Goal: Task Accomplishment & Management: Manage account settings

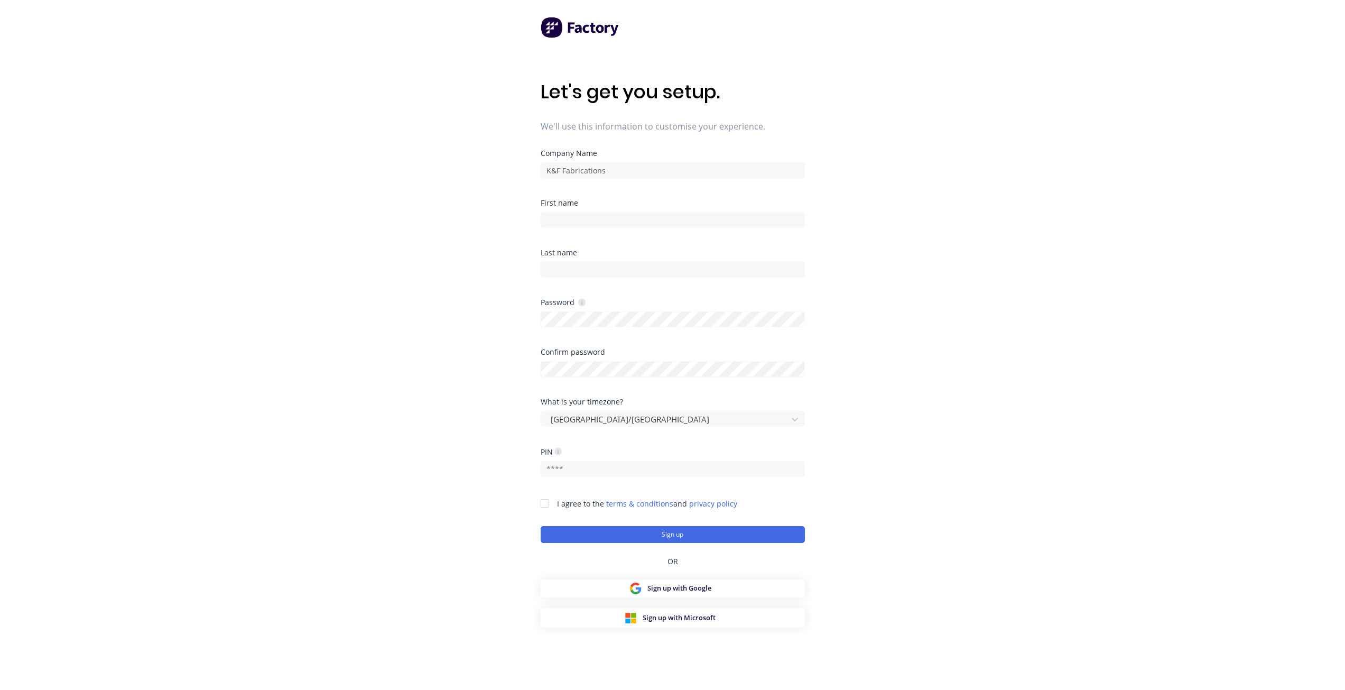
click at [476, 336] on div "Let's get you setup. We'll use this information to customise your experience. C…" at bounding box center [672, 366] width 1345 height 732
click at [633, 218] on input at bounding box center [673, 220] width 264 height 16
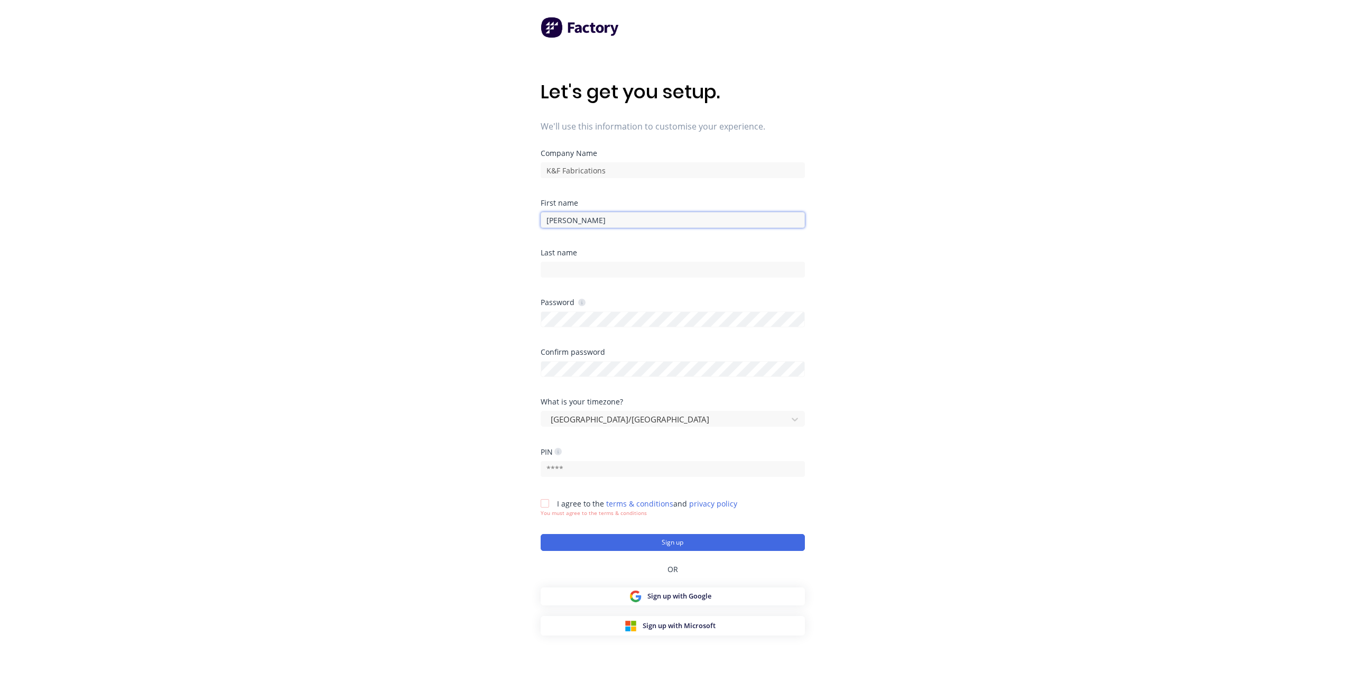
drag, startPoint x: 310, startPoint y: 267, endPoint x: 301, endPoint y: 267, distance: 9.0
click at [298, 269] on div "Let's get you setup. We'll use this information to customise your experience. C…" at bounding box center [672, 366] width 1345 height 732
type input "[PERSON_NAME]"
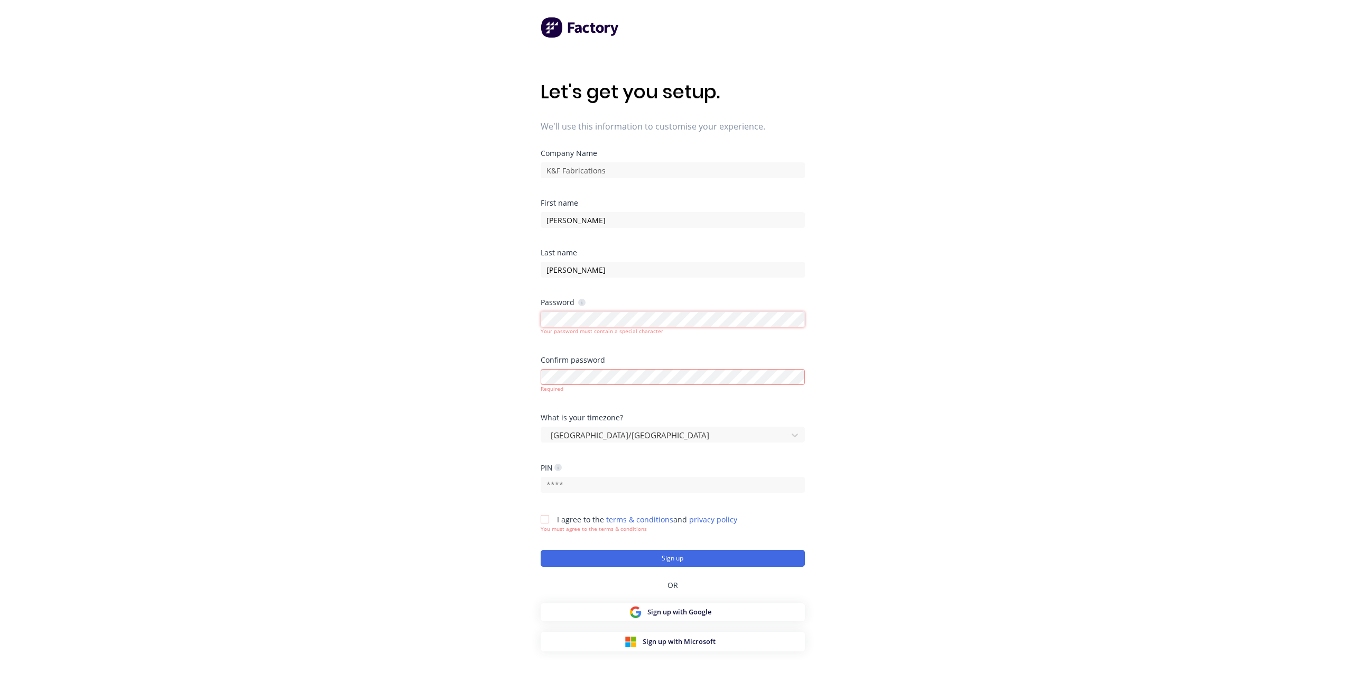
click at [454, 346] on div "Let's get you setup. We'll use this information to customise your experience. C…" at bounding box center [672, 366] width 1345 height 732
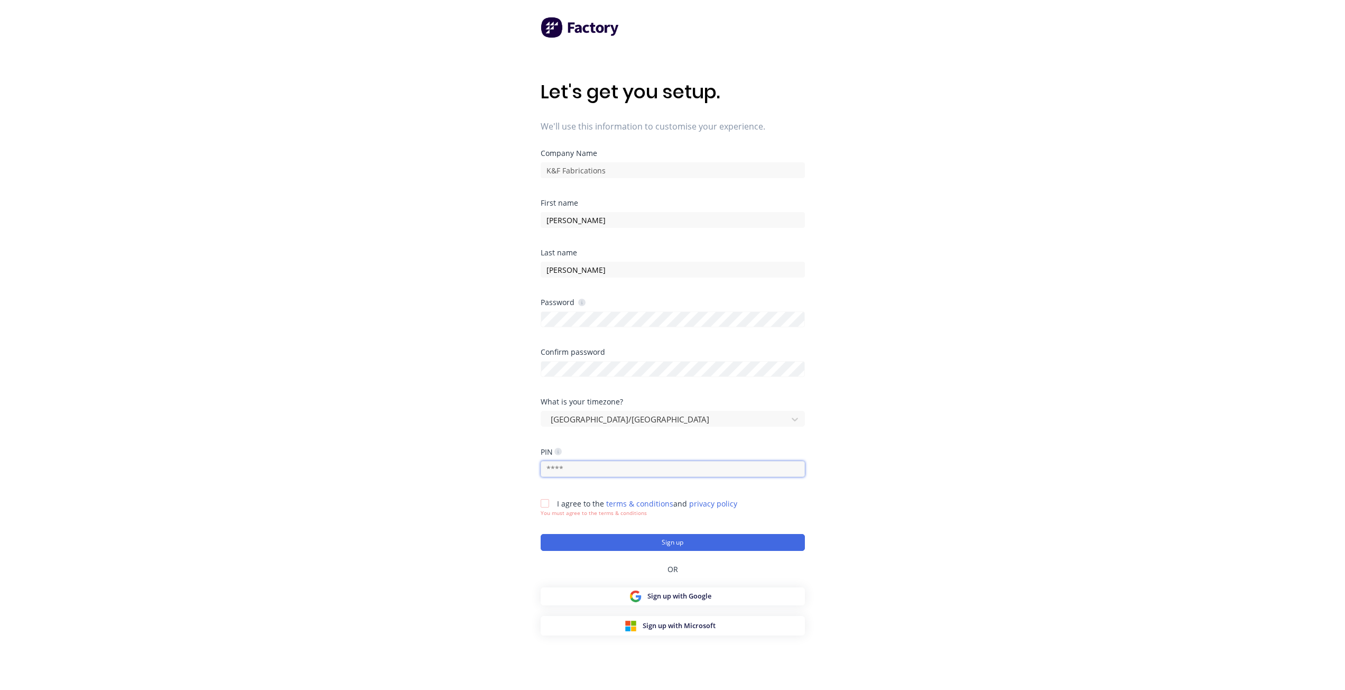
click at [573, 466] on input "text" at bounding box center [673, 469] width 264 height 16
type input "2804"
click at [544, 502] on div at bounding box center [544, 503] width 21 height 21
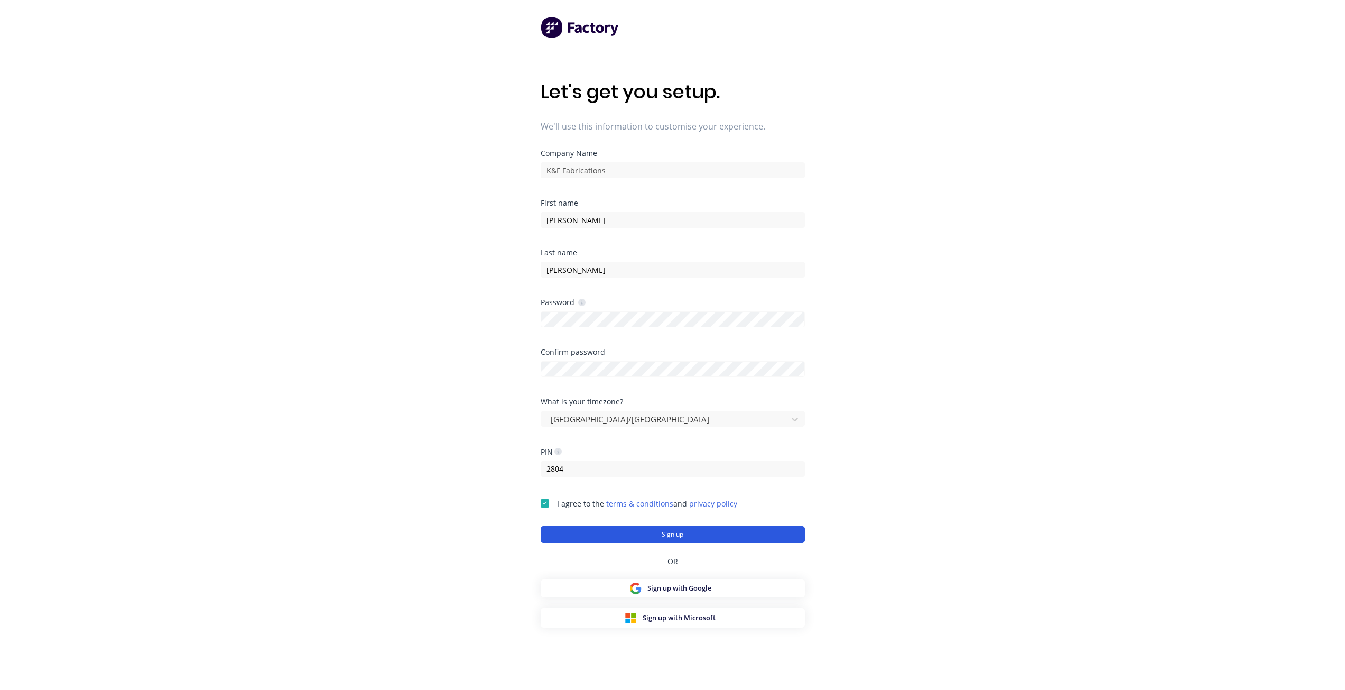
click at [713, 533] on button "Sign up" at bounding box center [673, 534] width 264 height 17
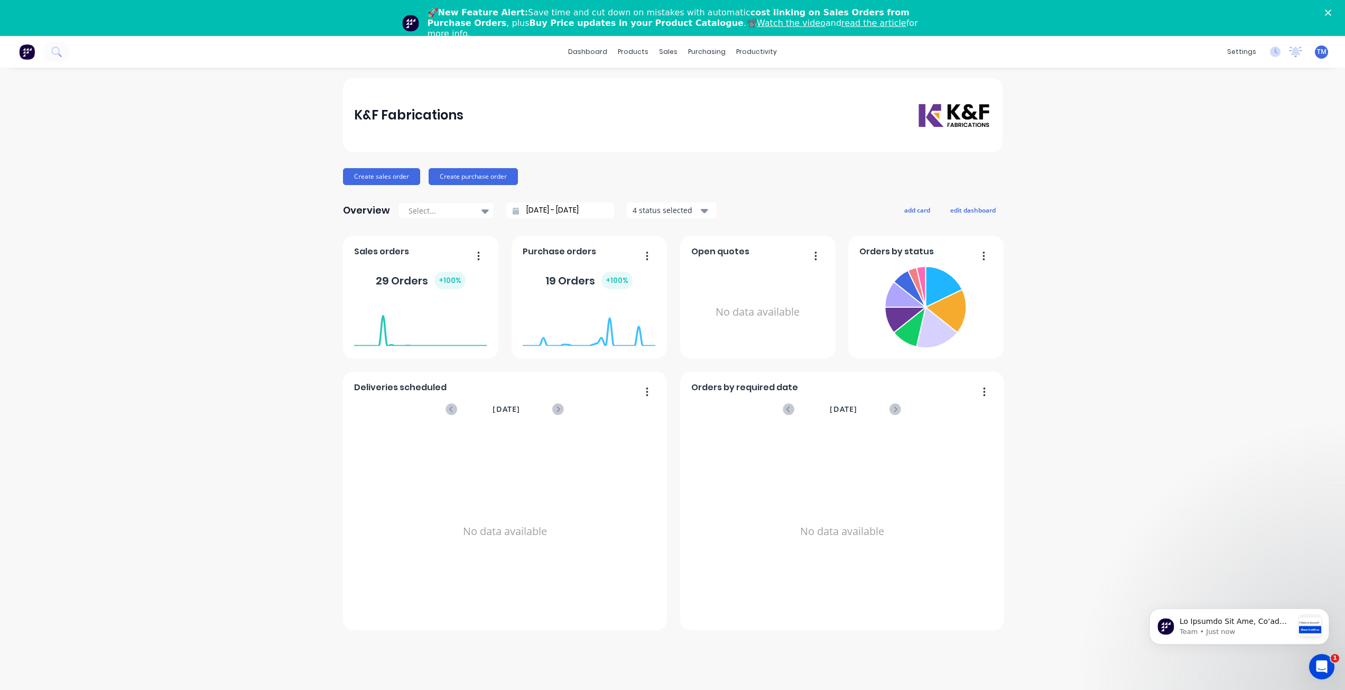
drag, startPoint x: 1172, startPoint y: 321, endPoint x: 617, endPoint y: 275, distance: 556.4
click at [1162, 319] on div "K&F Fabrications Create sales order Create purchase order Overview Select... [D…" at bounding box center [672, 396] width 1345 height 637
click at [1332, 12] on icon "Close" at bounding box center [1328, 13] width 6 height 6
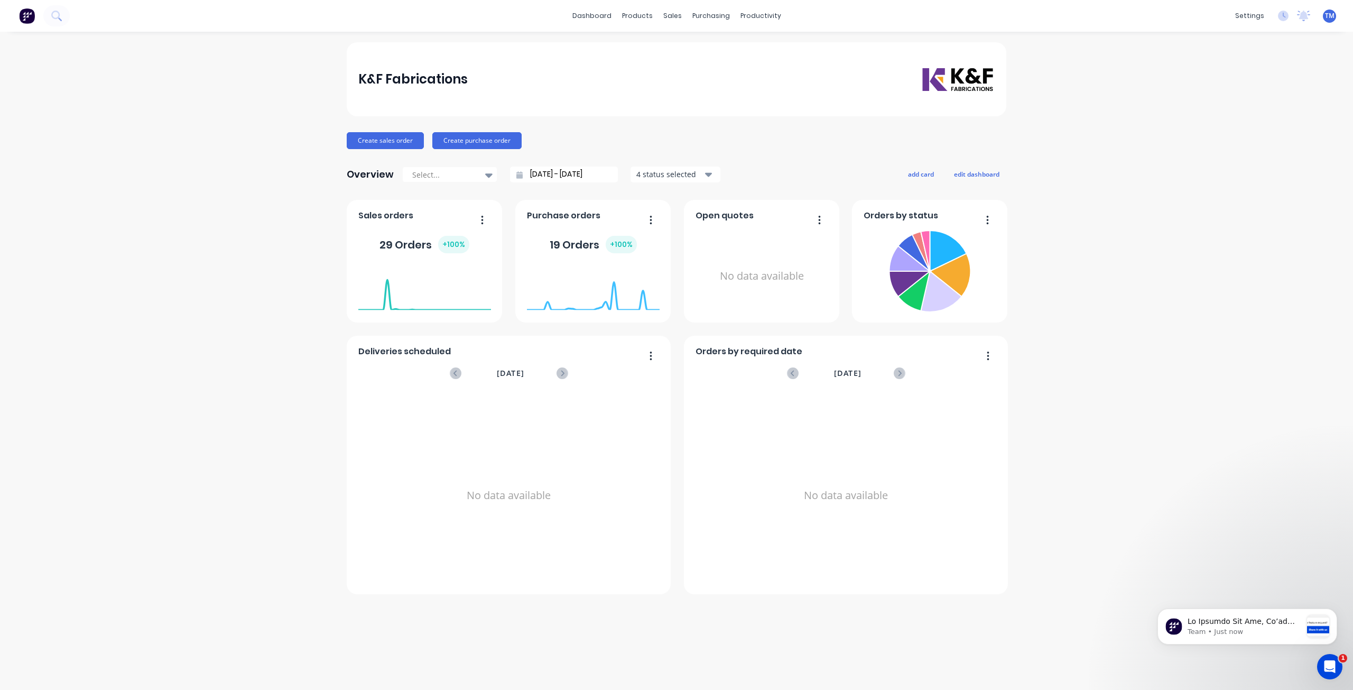
click at [1097, 409] on div "K&F Fabrications Create sales order Create purchase order Overview Select... 06…" at bounding box center [676, 360] width 1353 height 637
click at [1091, 391] on div "K&F Fabrications Create sales order Create purchase order Overview Select... 06…" at bounding box center [676, 360] width 1353 height 637
click at [644, 43] on link "Product Catalogue" at bounding box center [690, 50] width 140 height 21
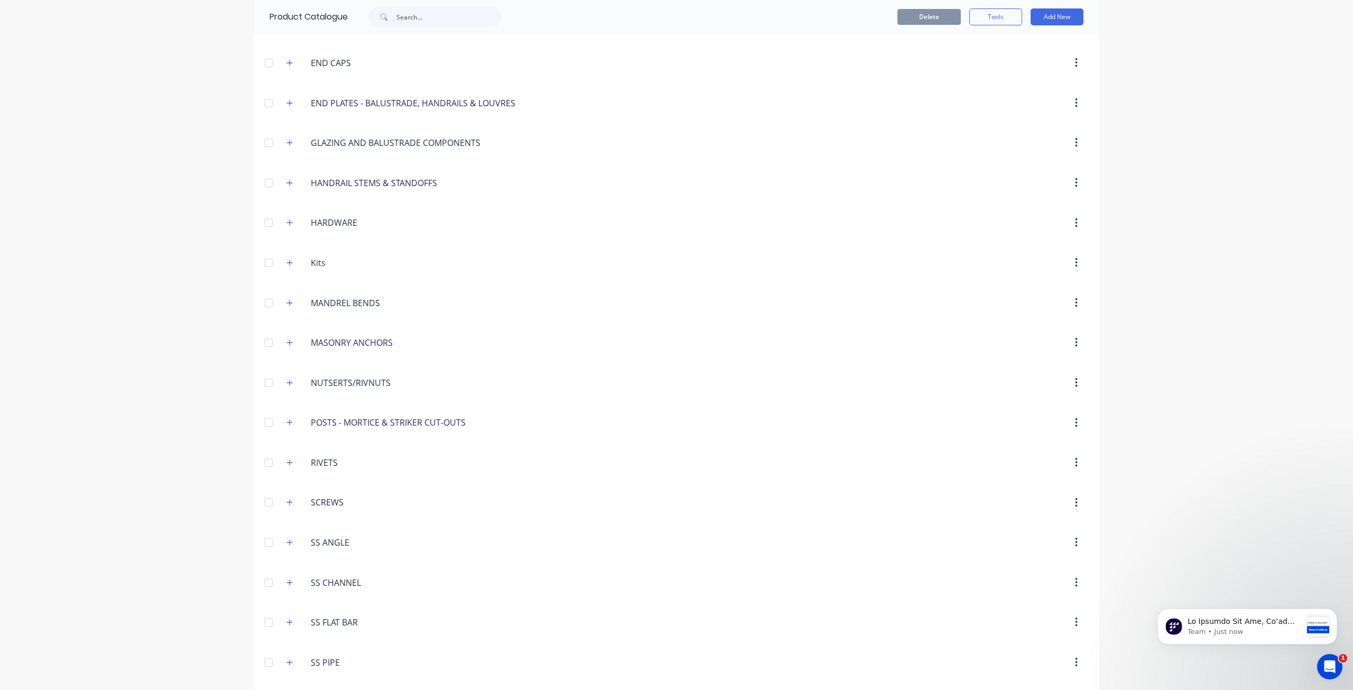
scroll to position [510, 0]
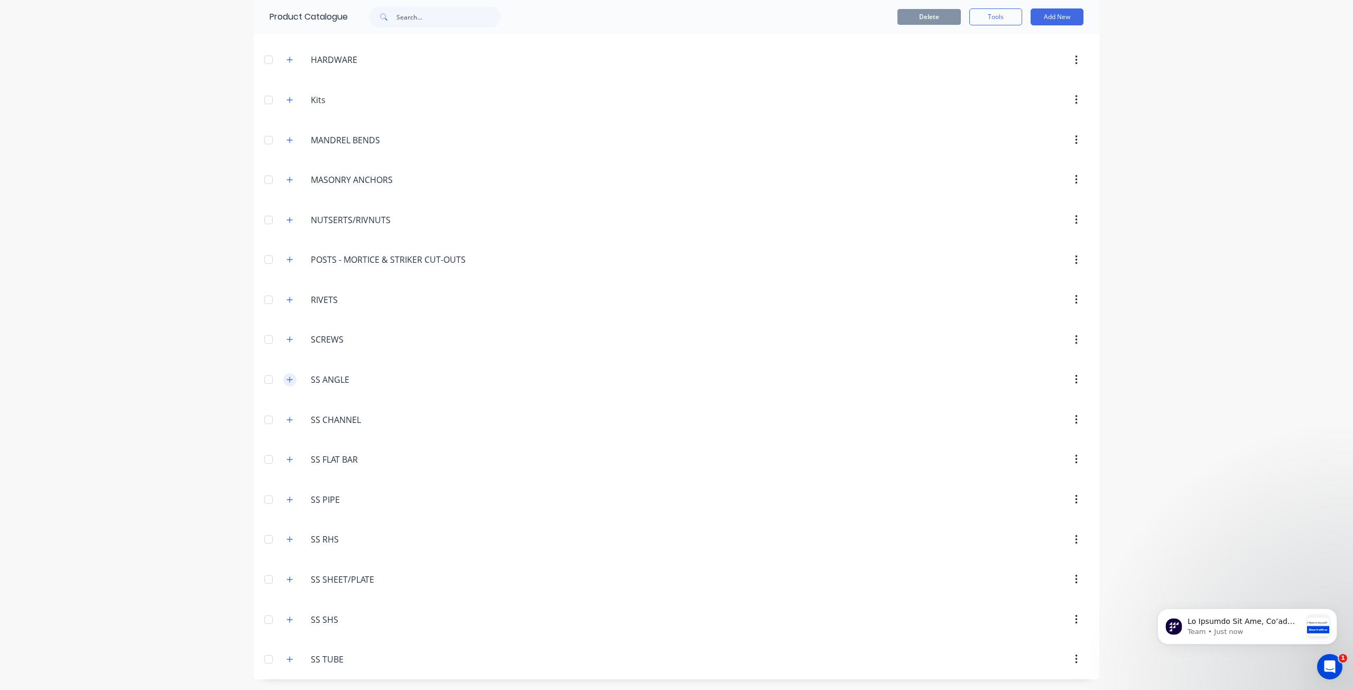
click at [291, 377] on button "button" at bounding box center [289, 379] width 13 height 13
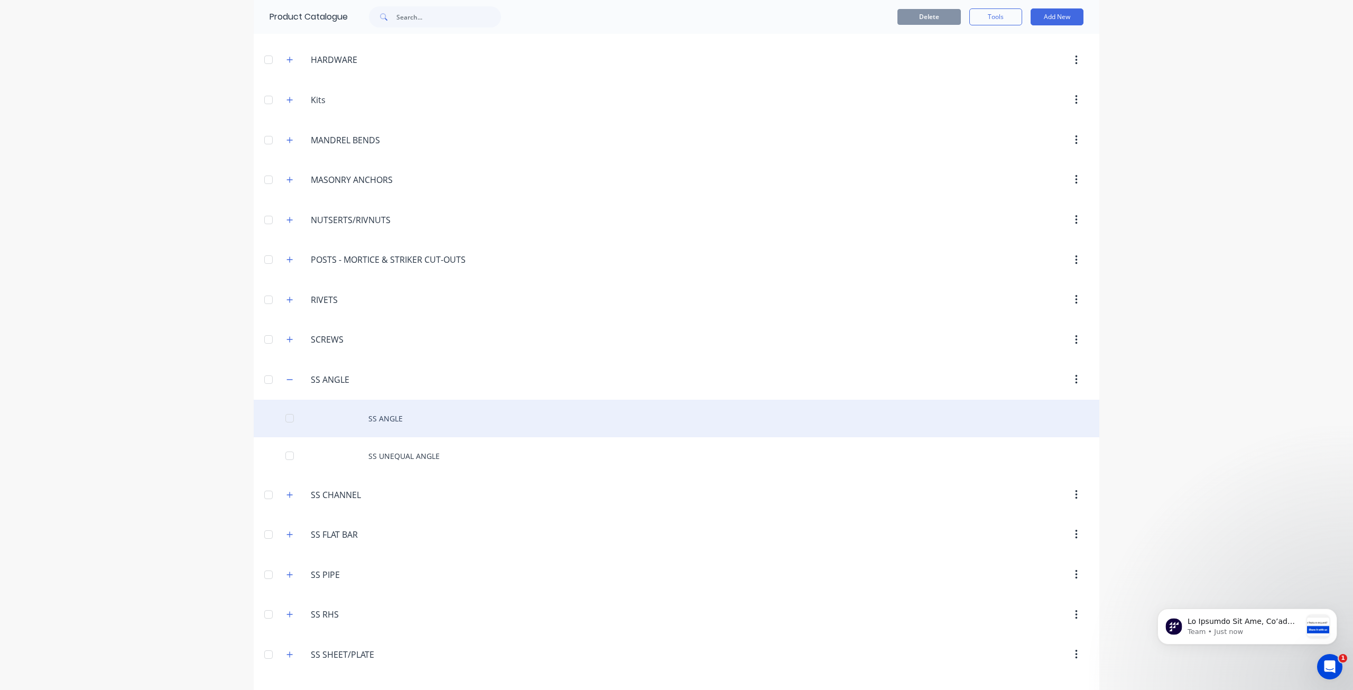
click at [397, 418] on div "SS ANGLE" at bounding box center [677, 419] width 846 height 38
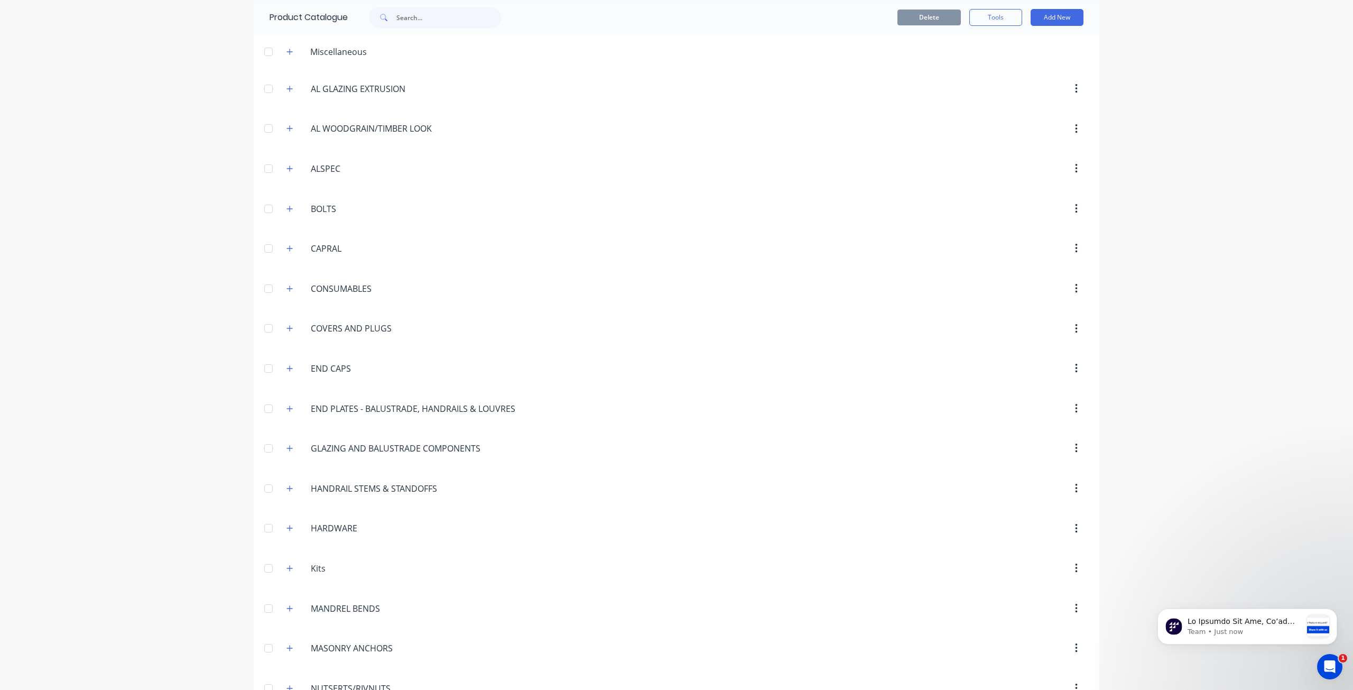
scroll to position [21, 0]
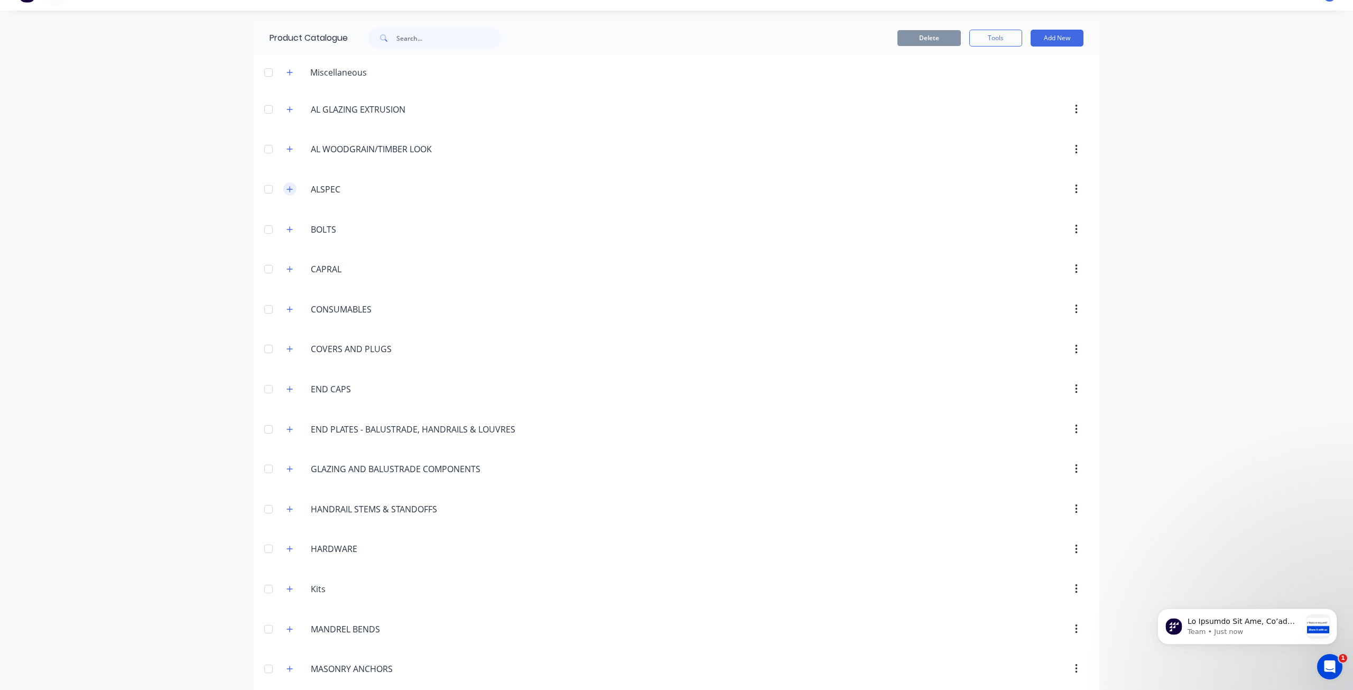
click at [287, 186] on icon "button" at bounding box center [290, 189] width 6 height 7
click at [287, 110] on icon "button" at bounding box center [290, 109] width 6 height 7
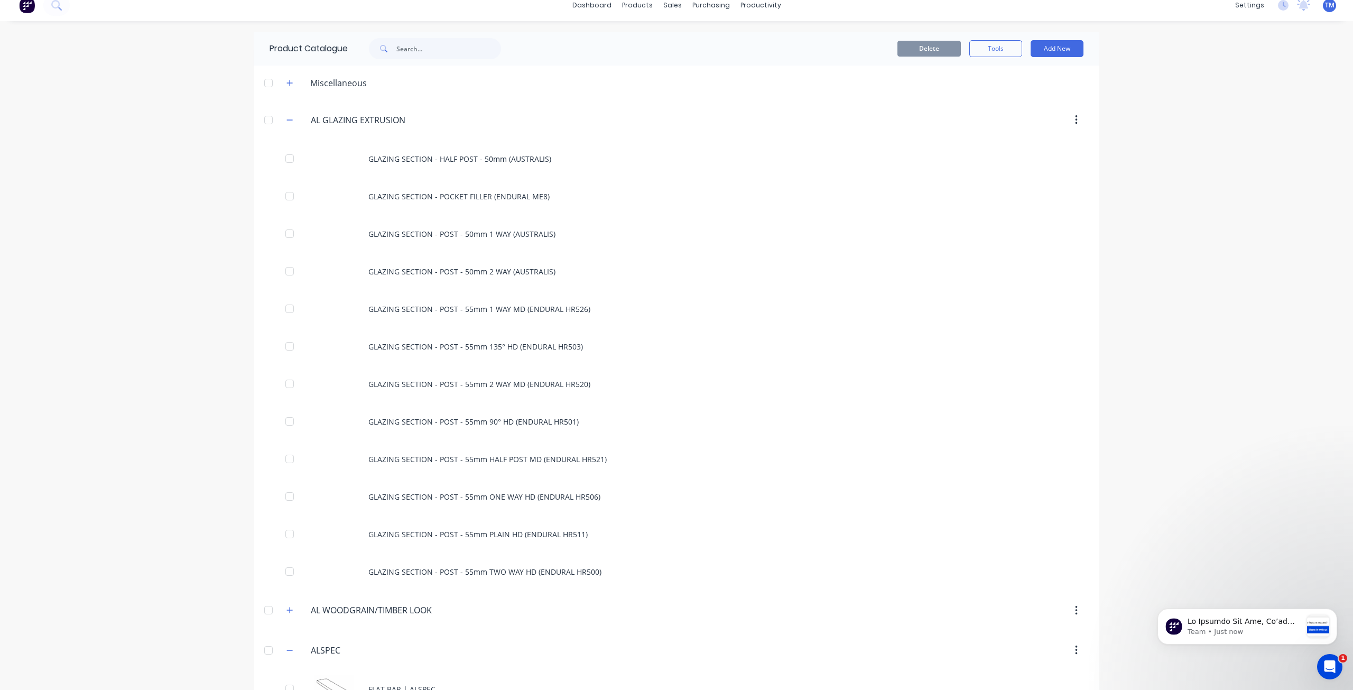
scroll to position [0, 0]
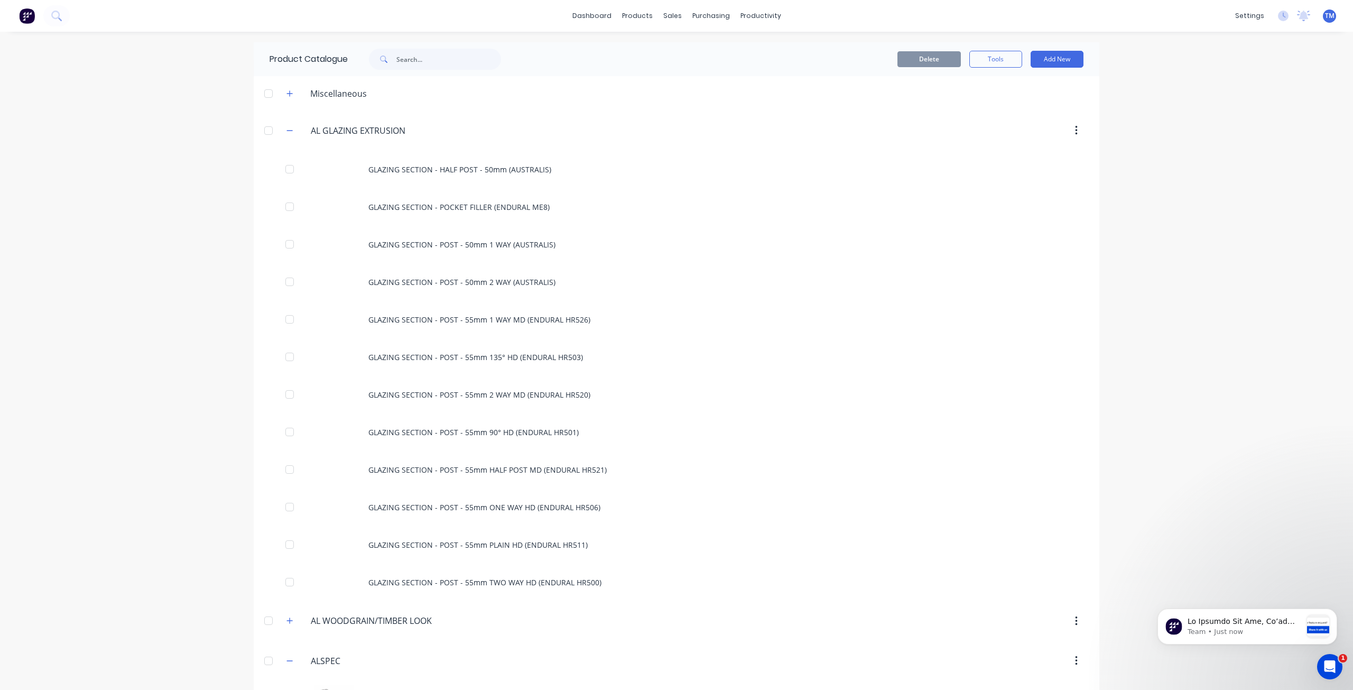
click at [1149, 245] on div "dashboard products sales purchasing productivity dashboard products Product Cat…" at bounding box center [676, 345] width 1353 height 690
click at [290, 130] on button "button" at bounding box center [289, 130] width 13 height 13
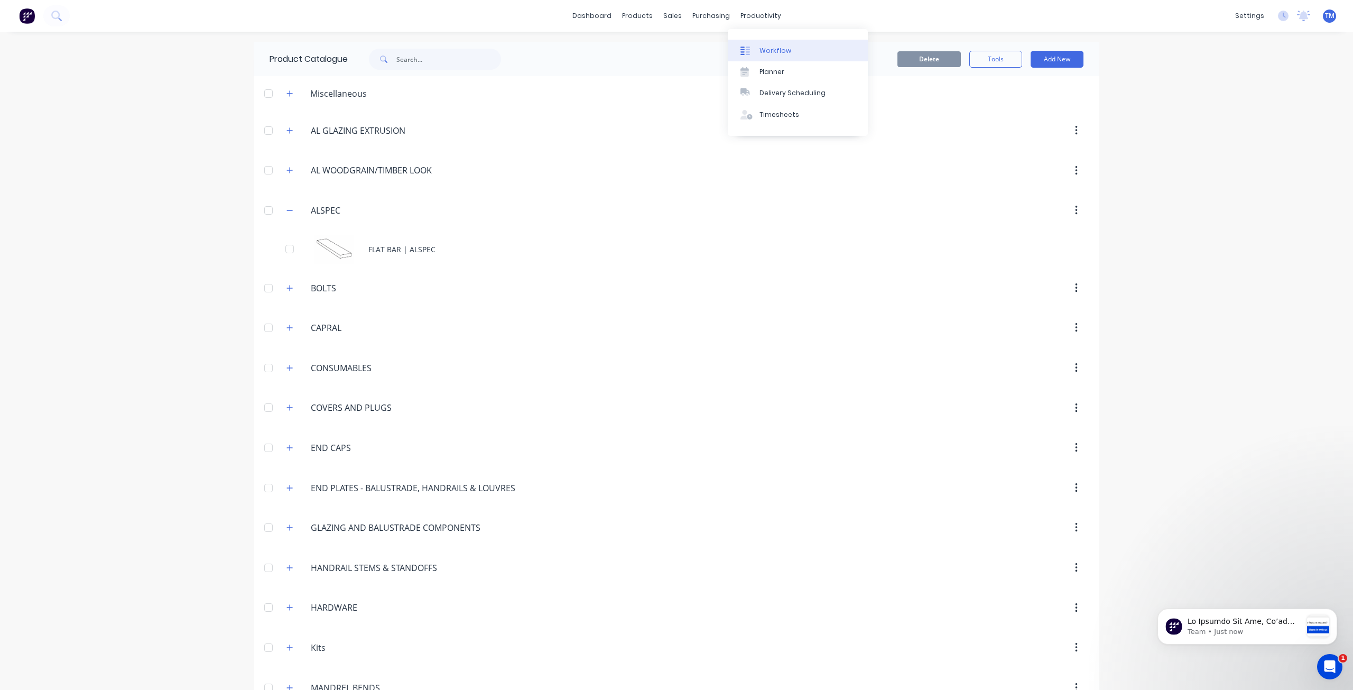
click at [763, 54] on div "Workflow" at bounding box center [776, 51] width 32 height 10
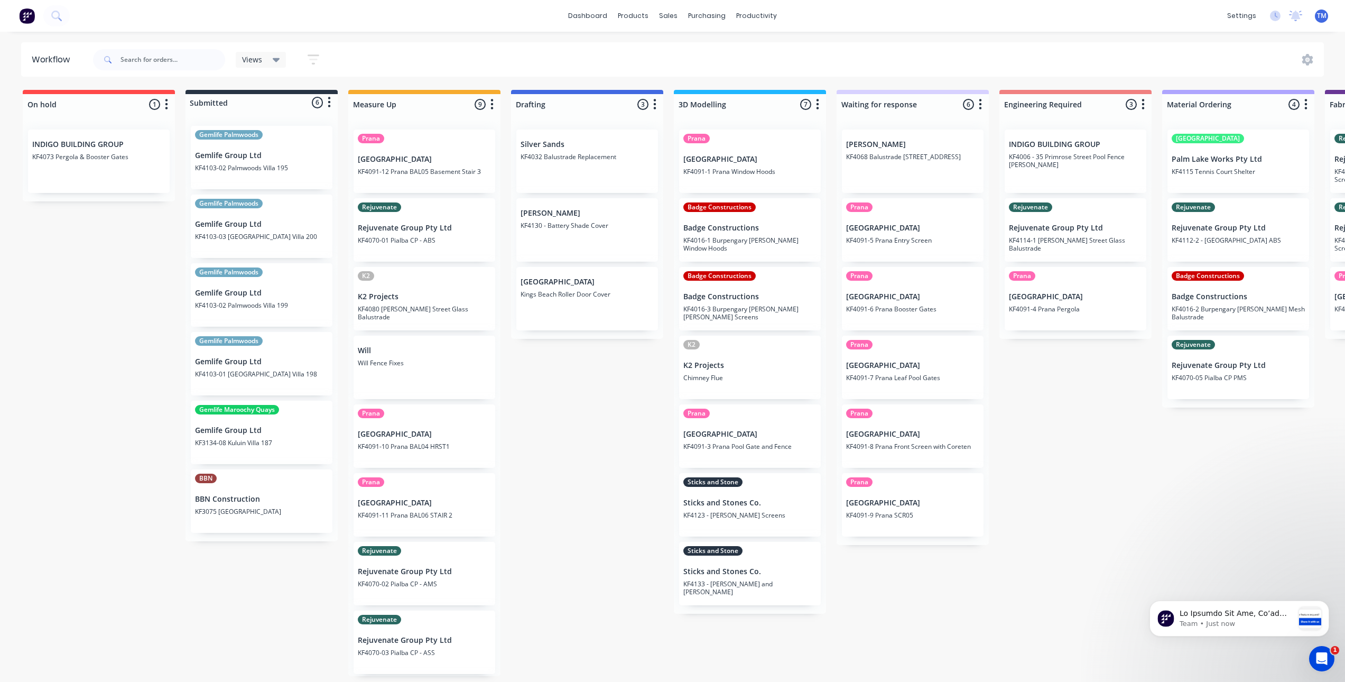
click at [274, 62] on icon at bounding box center [276, 60] width 7 height 12
click at [612, 451] on div "On hold 1 Status colour #FF4949 hex #FF4949 Save Cancel Notifications Email SMS…" at bounding box center [1257, 383] width 2530 height 586
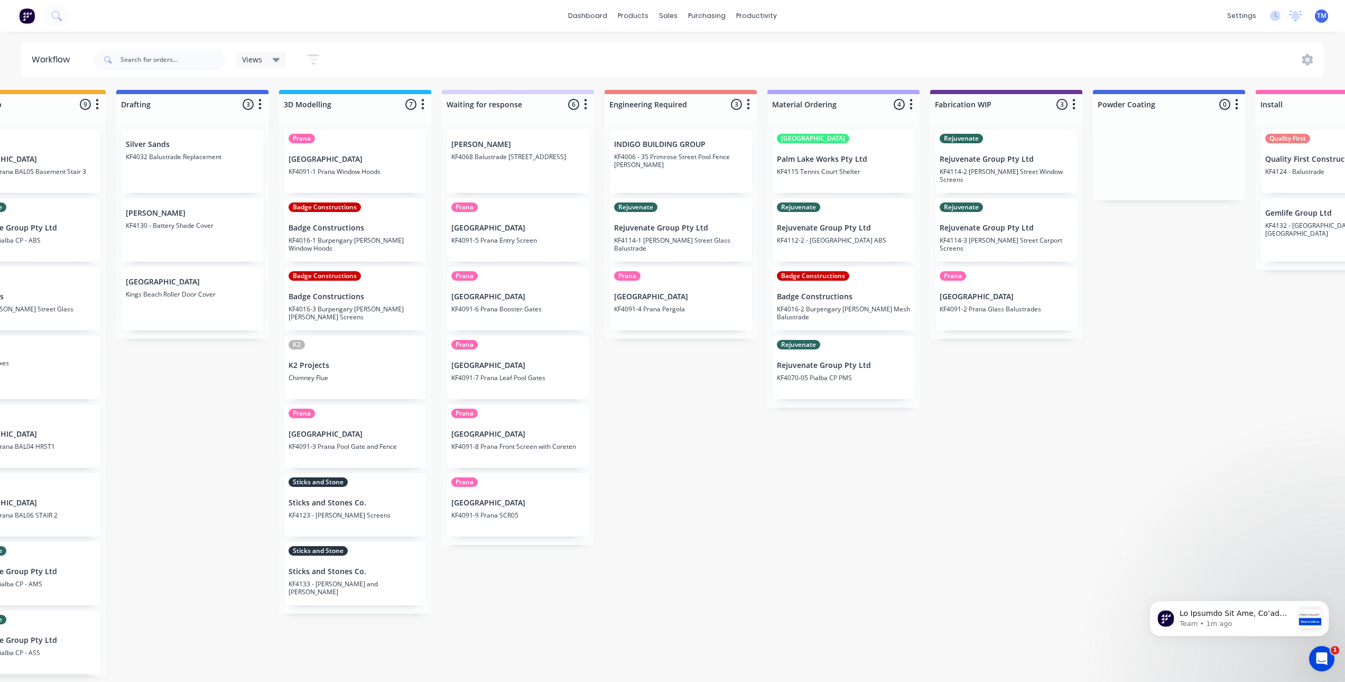
scroll to position [0, 410]
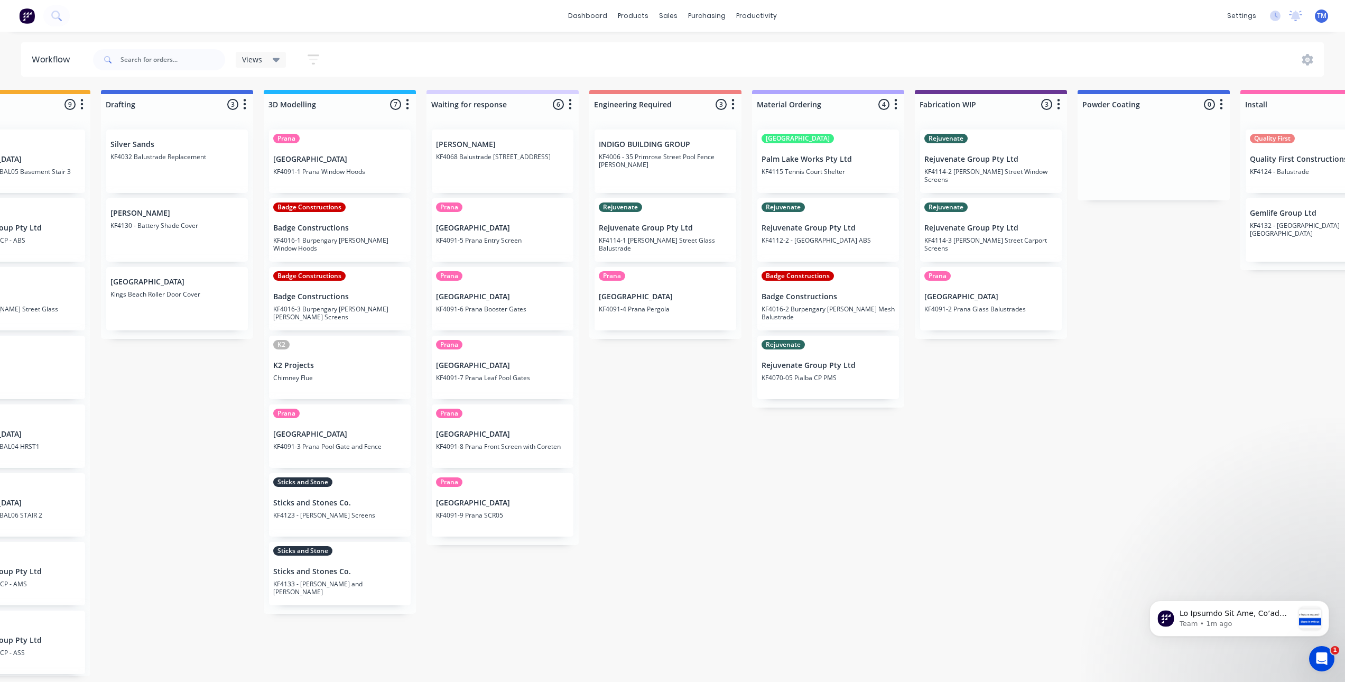
click at [564, 624] on div "On hold 1 Status colour #FF4949 hex #FF4949 Save Cancel Notifications Email SMS…" at bounding box center [847, 383] width 2530 height 586
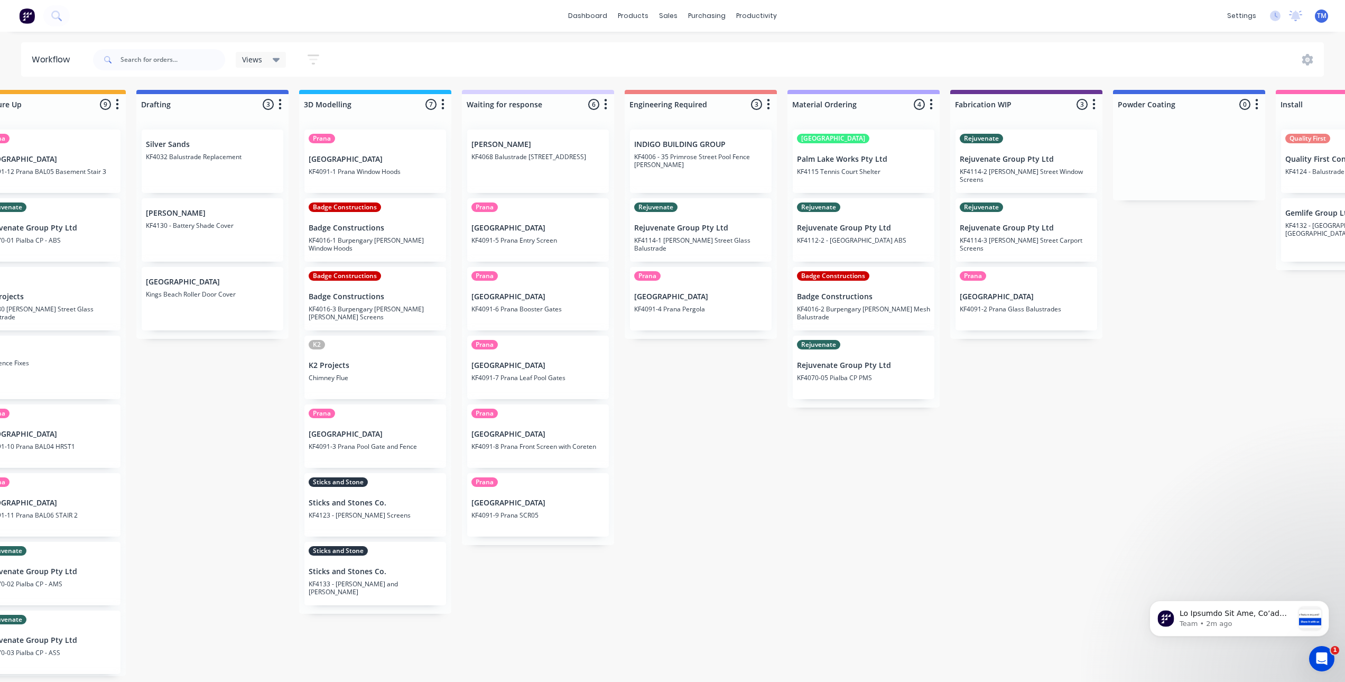
scroll to position [0, 367]
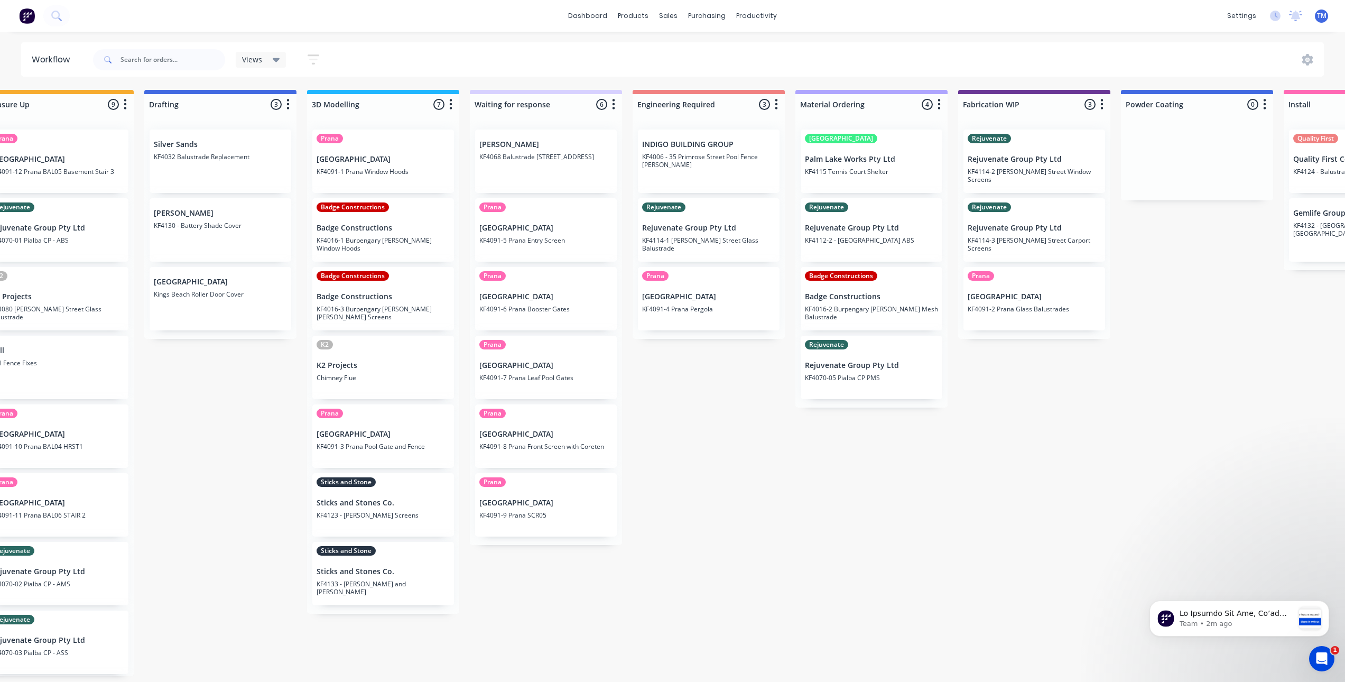
click at [1040, 299] on p "Timit Building" at bounding box center [1034, 296] width 133 height 9
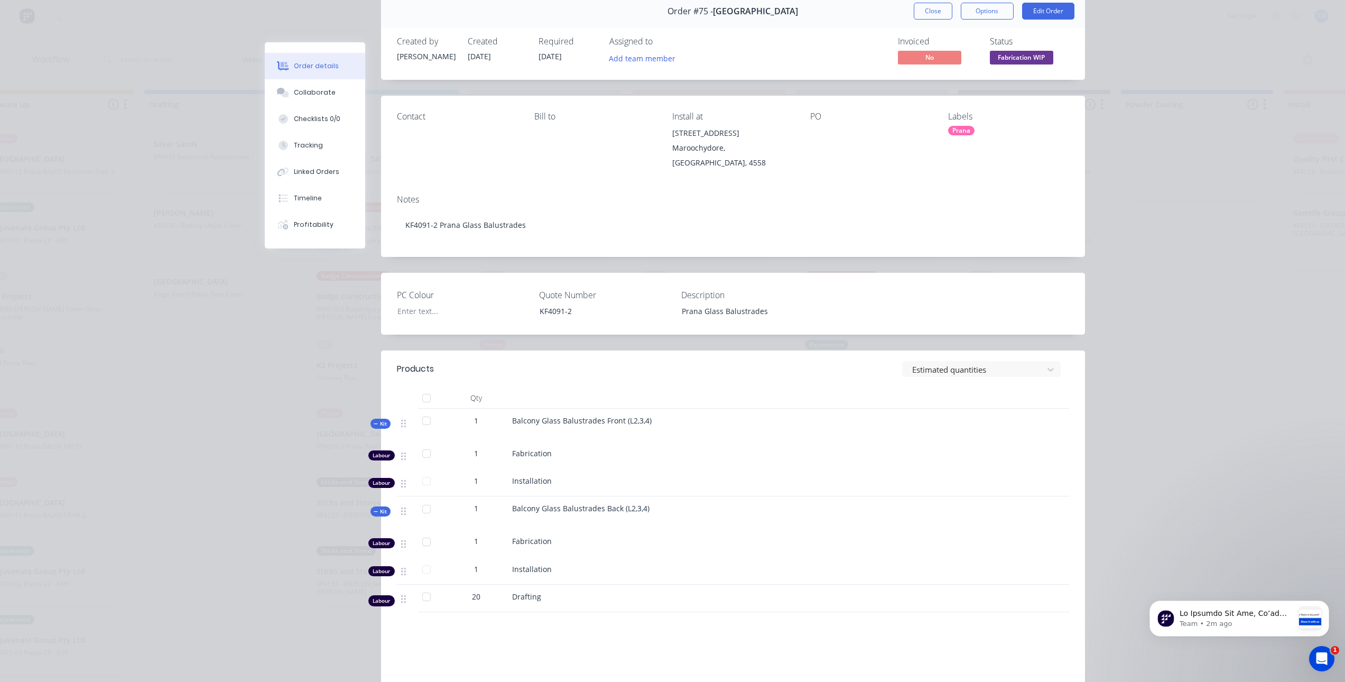
scroll to position [0, 0]
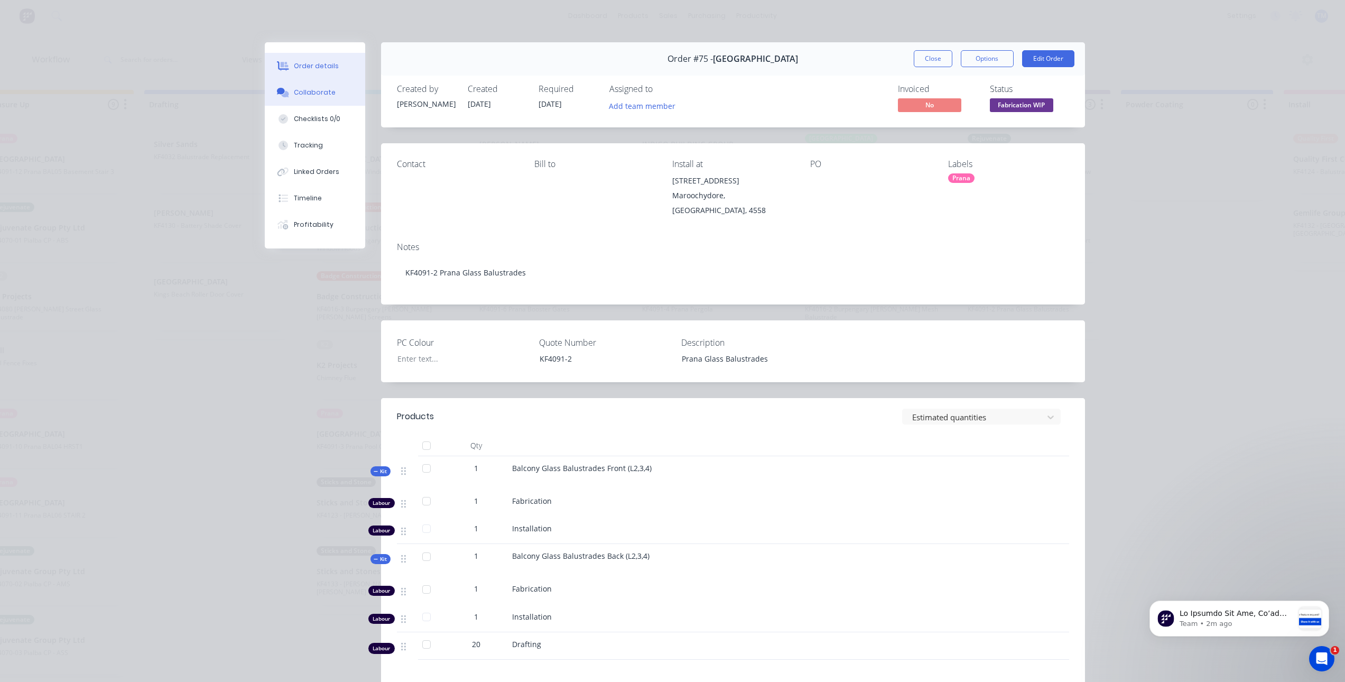
click at [318, 96] on div "Collaborate" at bounding box center [315, 93] width 42 height 10
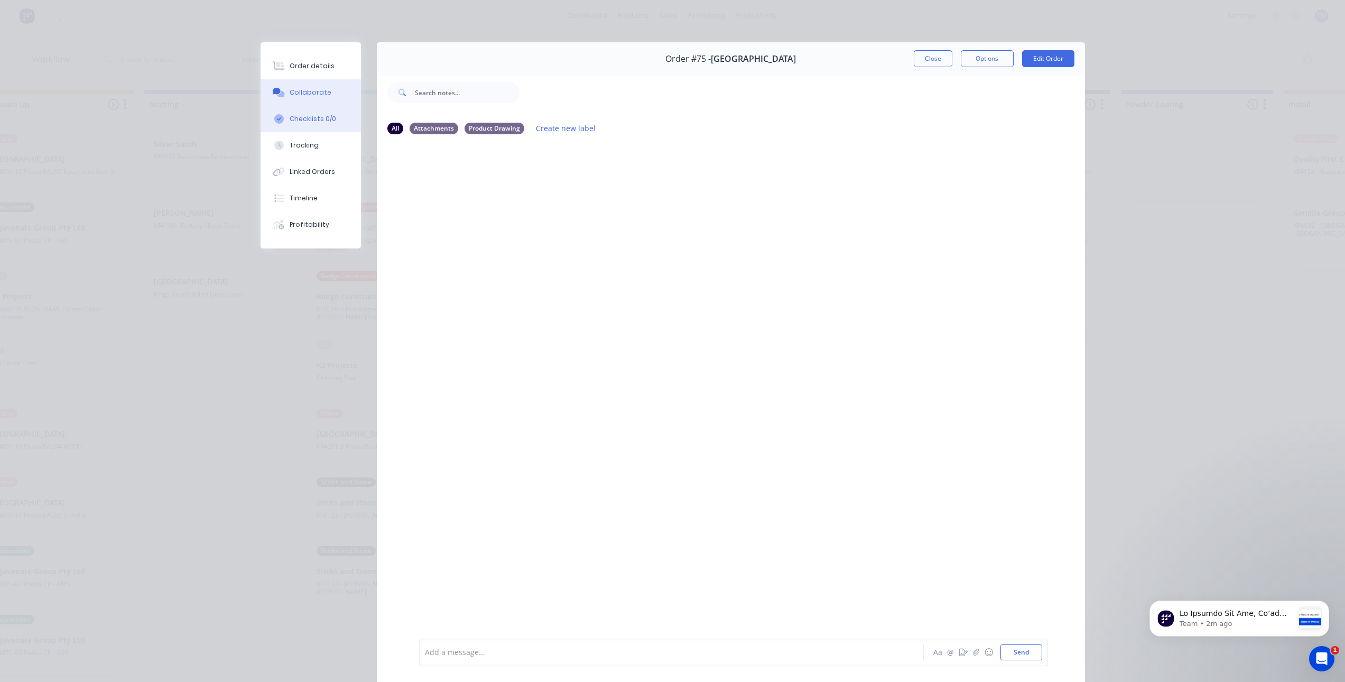
click at [333, 123] on button "Checklists 0/0" at bounding box center [311, 119] width 100 height 26
type textarea "x"
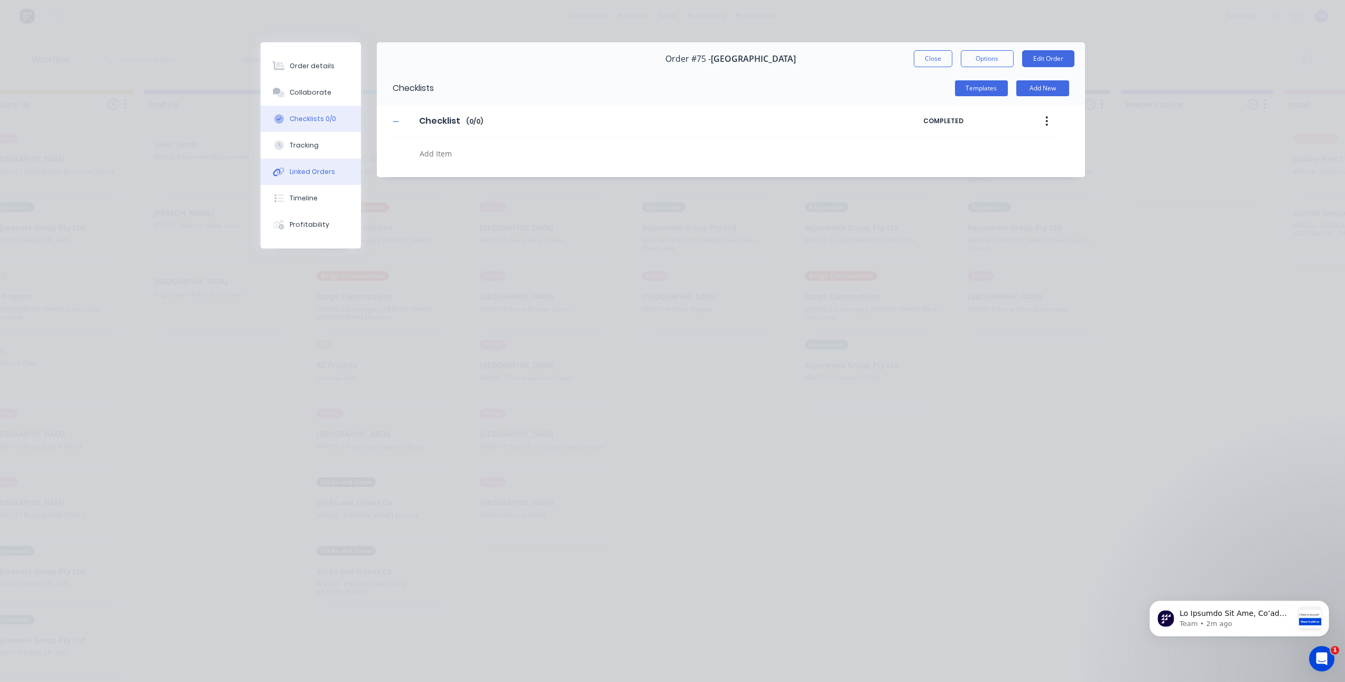
click at [344, 177] on button "Linked Orders" at bounding box center [311, 172] width 100 height 26
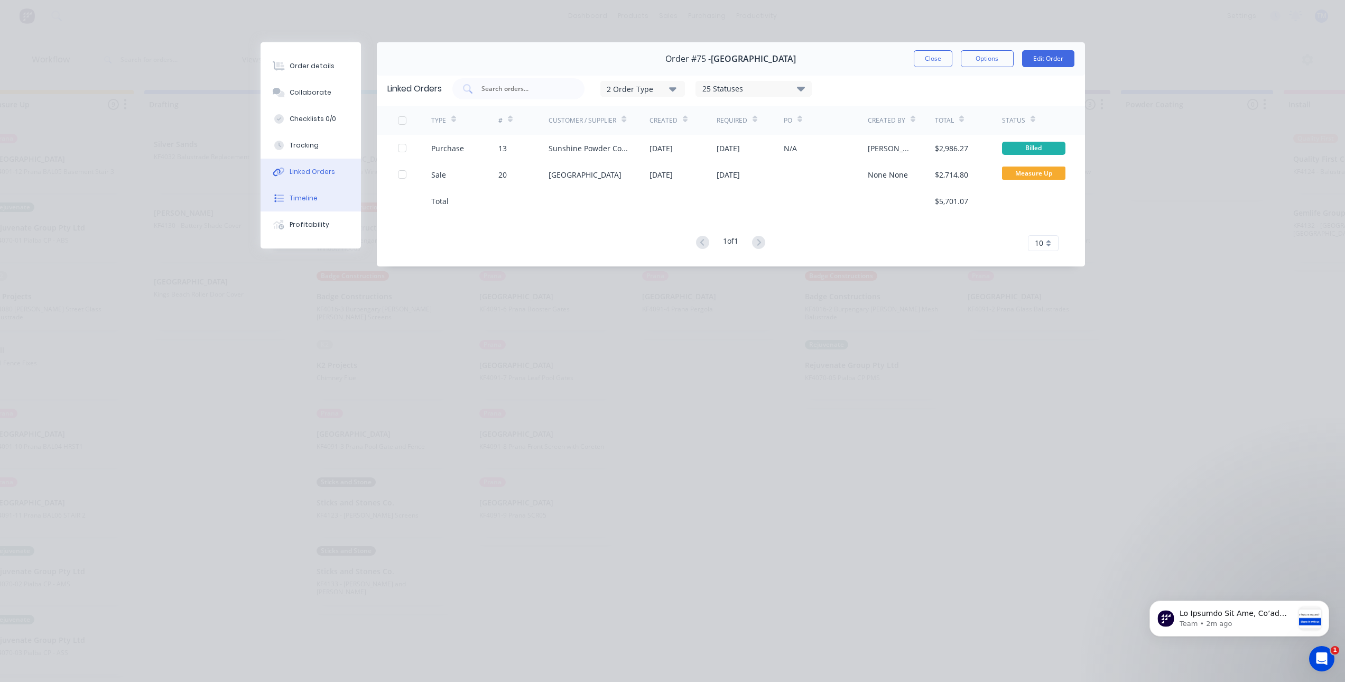
click at [325, 201] on button "Timeline" at bounding box center [311, 198] width 100 height 26
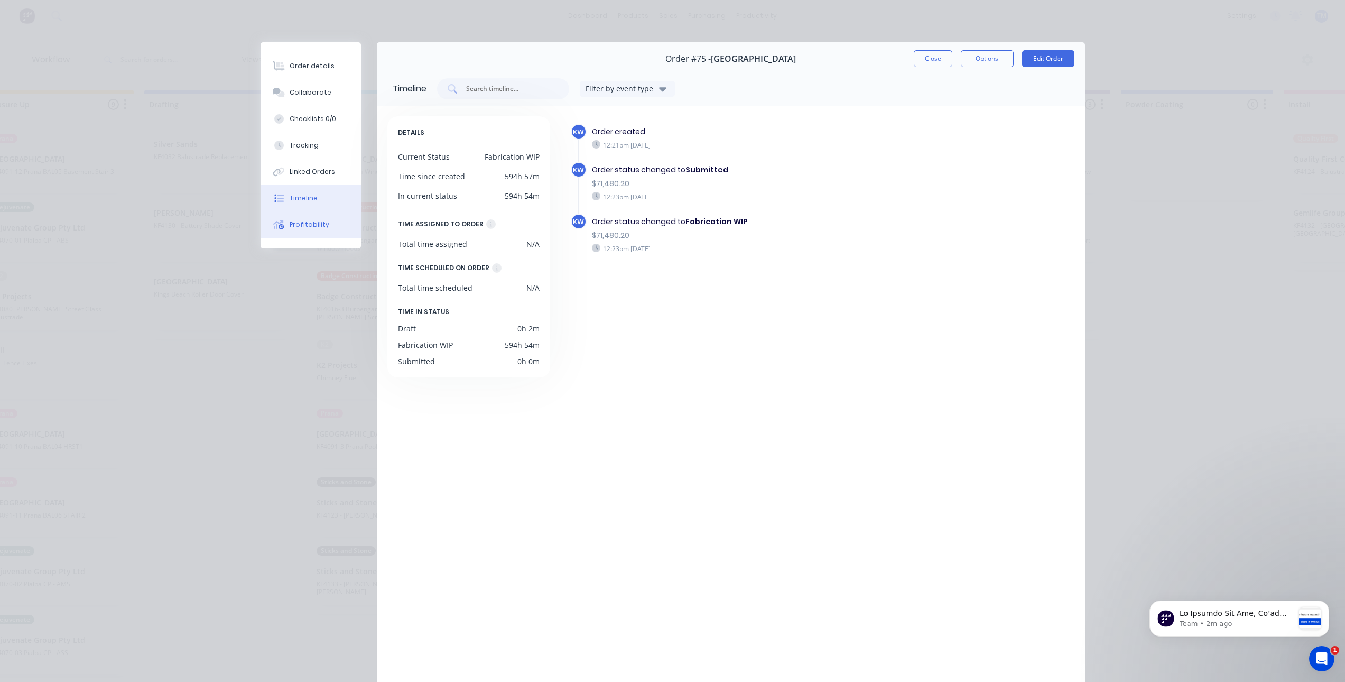
click at [312, 225] on div "Profitability" at bounding box center [310, 225] width 40 height 10
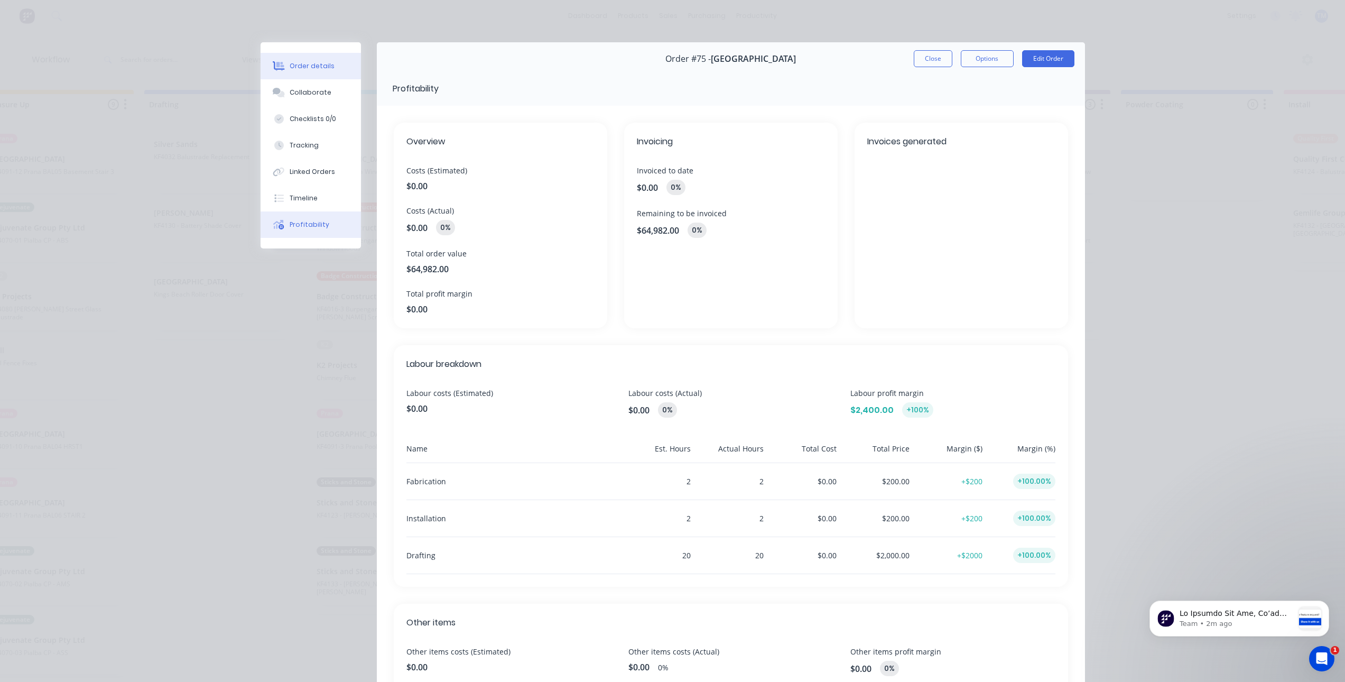
click at [312, 64] on div "Order details" at bounding box center [312, 66] width 45 height 10
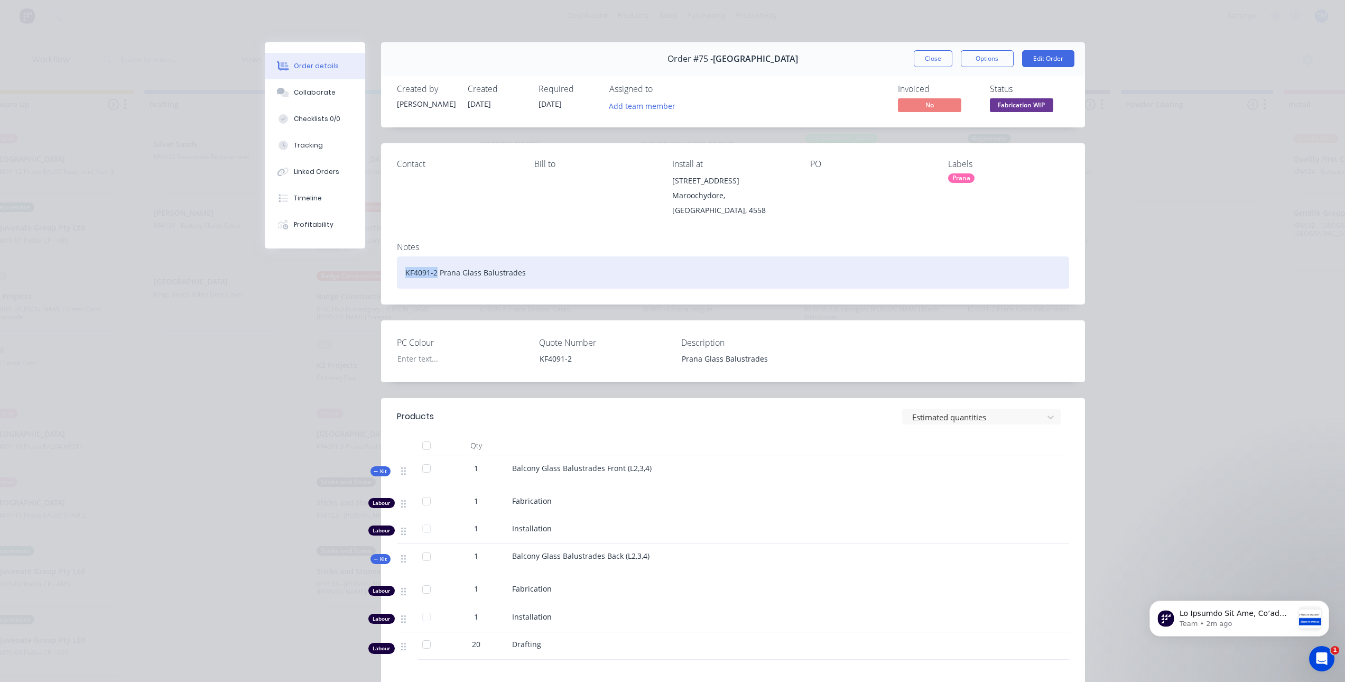
drag, startPoint x: 433, startPoint y: 264, endPoint x: 401, endPoint y: 264, distance: 31.7
click at [401, 264] on div "KF4091-2 Prana Glass Balustrades" at bounding box center [733, 272] width 672 height 32
click at [429, 263] on div "KF4091-2 Prana Glass Balustrades" at bounding box center [733, 272] width 672 height 32
click at [423, 264] on div "KF4091-2 Prana Glass Balustrades" at bounding box center [733, 272] width 672 height 32
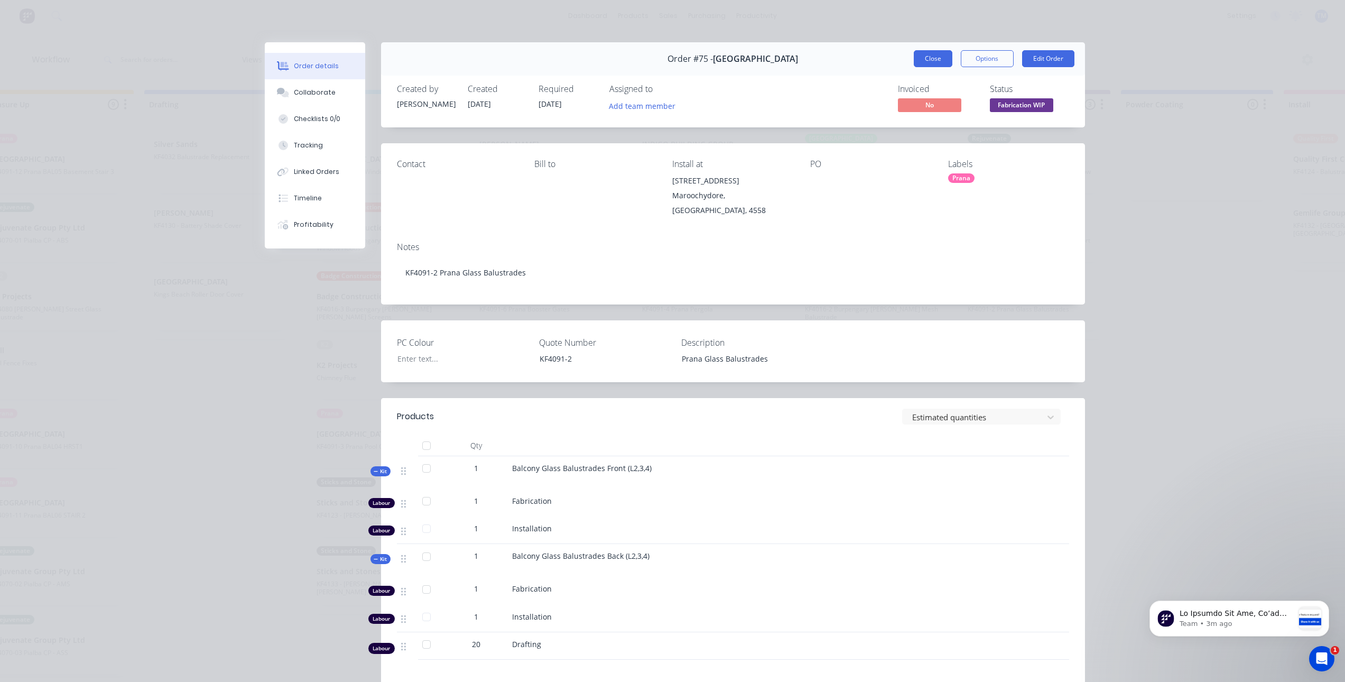
click at [938, 56] on button "Close" at bounding box center [933, 58] width 39 height 17
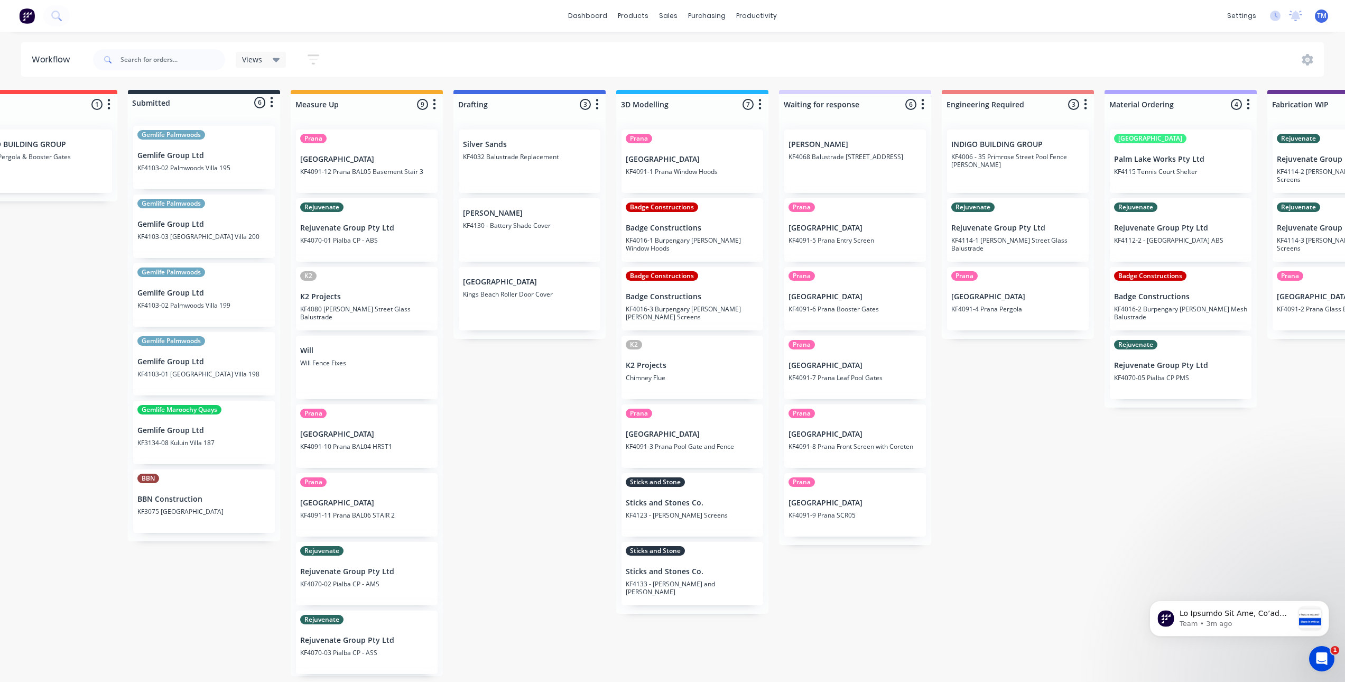
scroll to position [0, 53]
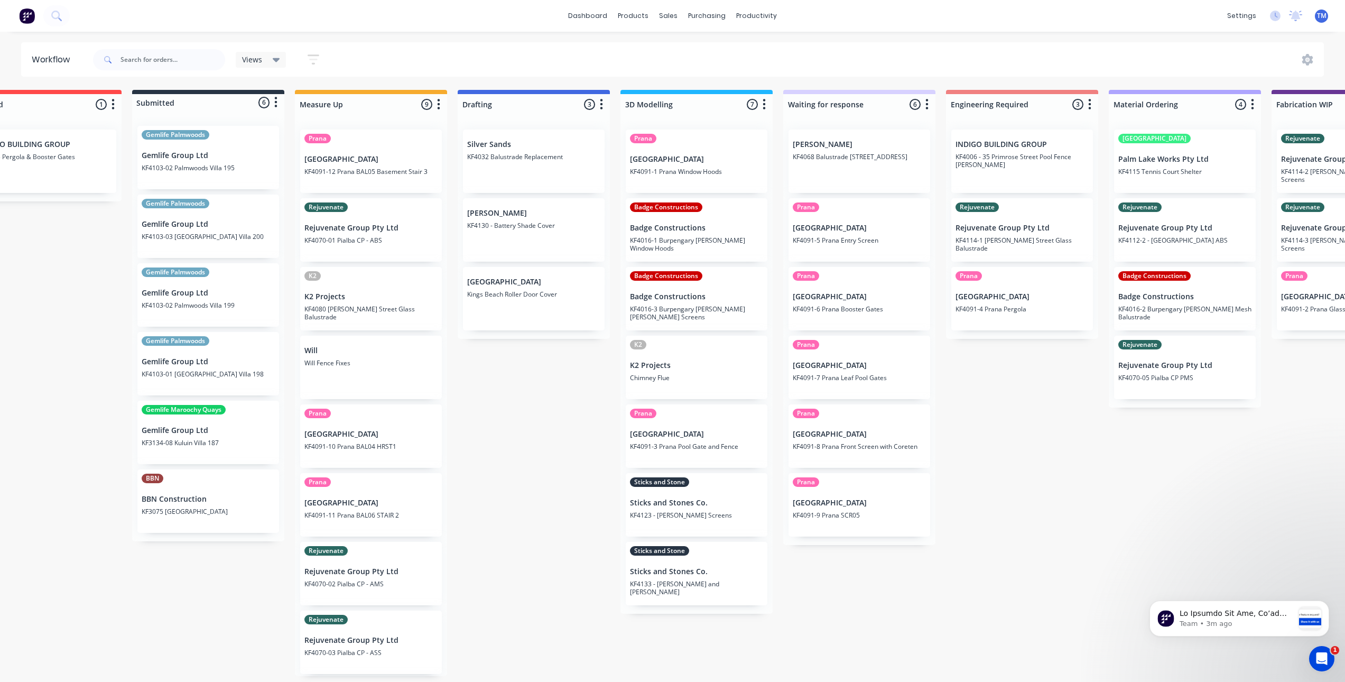
click at [555, 645] on div "On hold 1 Status colour #FF4949 hex #FF4949 Save Cancel Notifications Email SMS…" at bounding box center [1204, 383] width 2530 height 586
click at [568, 642] on div "On hold 1 Status colour #FF4949 hex #FF4949 Save Cancel Notifications Email SMS…" at bounding box center [1204, 383] width 2530 height 586
click at [748, 654] on div "On hold 1 Status colour #FF4949 hex #FF4949 Save Cancel Notifications Email SMS…" at bounding box center [1204, 383] width 2530 height 586
click at [709, 656] on div "On hold 1 Status colour #FF4949 hex #FF4949 Save Cancel Notifications Email SMS…" at bounding box center [1204, 383] width 2530 height 586
click at [900, 602] on div "On hold 1 Status colour #FF4949 hex #FF4949 Save Cancel Notifications Email SMS…" at bounding box center [1204, 383] width 2530 height 586
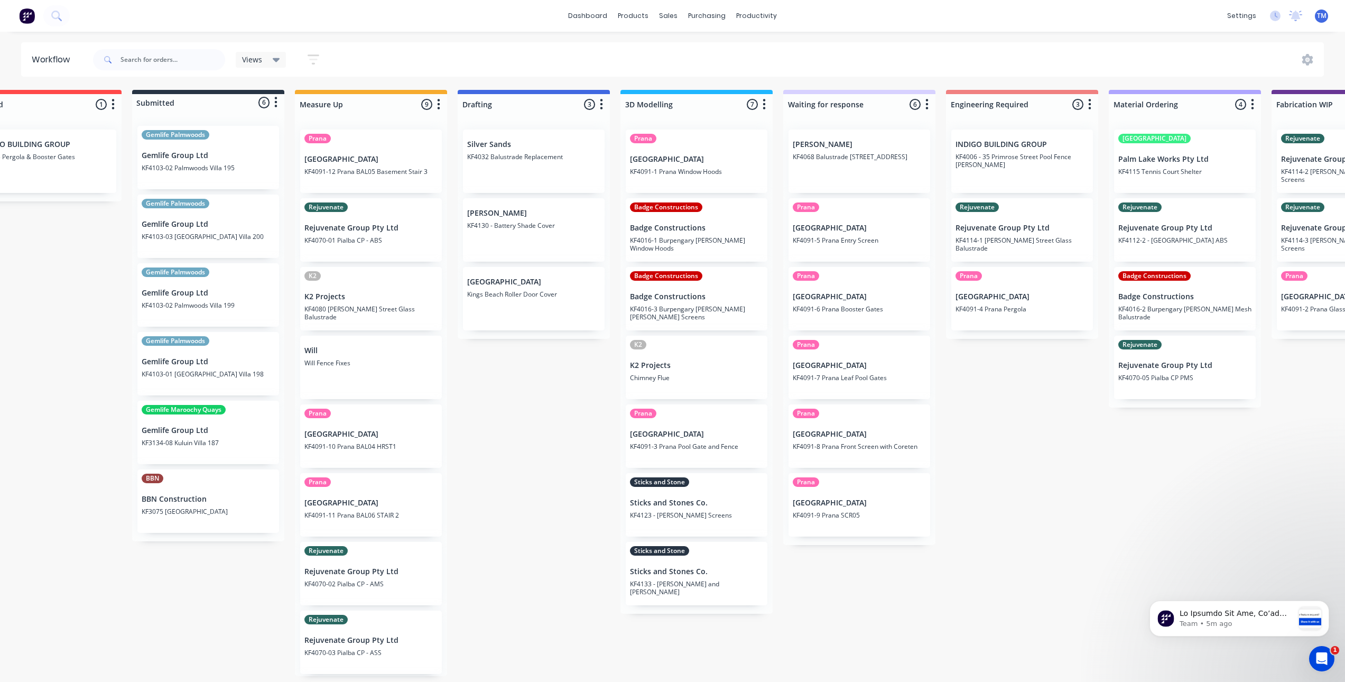
click at [515, 649] on div "On hold 1 Status colour #FF4949 hex #FF4949 Save Cancel Notifications Email SMS…" at bounding box center [1204, 383] width 2530 height 586
click at [573, 650] on div "On hold 1 Status colour #FF4949 hex #FF4949 Save Cancel Notifications Email SMS…" at bounding box center [1204, 383] width 2530 height 586
click at [759, 54] on link "Workflow" at bounding box center [798, 50] width 140 height 21
click at [568, 449] on div "On hold 1 Status colour #FF4949 hex #FF4949 Save Cancel Notifications Email SMS…" at bounding box center [1204, 383] width 2530 height 586
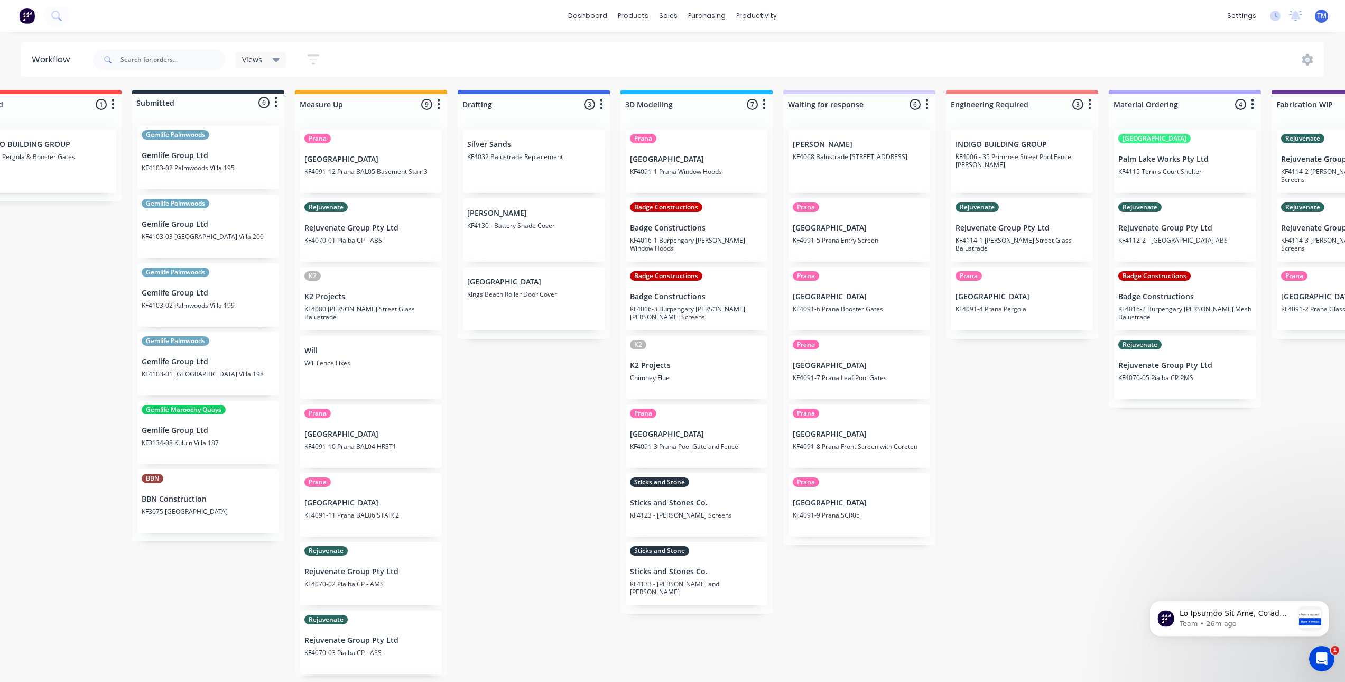
click at [530, 183] on div "Silver Sands KF4032 Balustrade Replacement" at bounding box center [534, 161] width 142 height 63
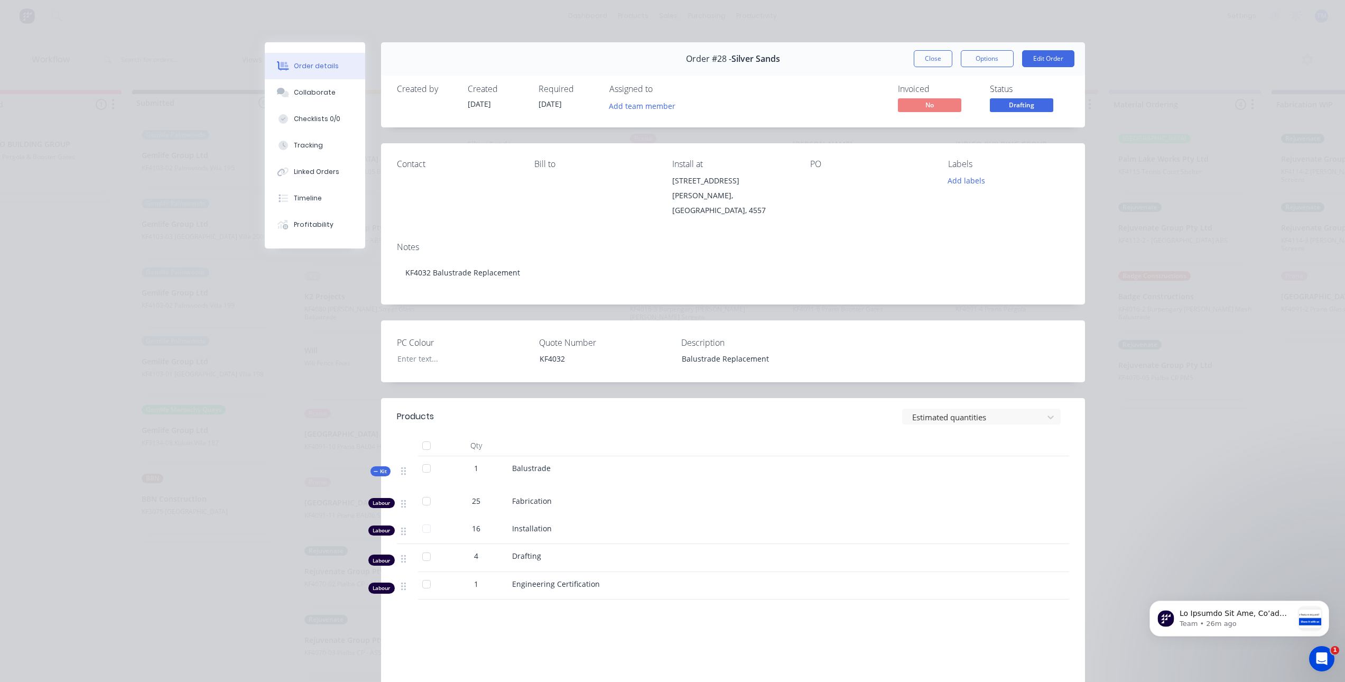
click at [237, 373] on div "Order details Collaborate Checklists 0/0 Tracking Linked Orders Timeline Profit…" at bounding box center [672, 341] width 1345 height 682
click at [927, 59] on button "Close" at bounding box center [933, 58] width 39 height 17
